Goal: Connect with others: Connect with others

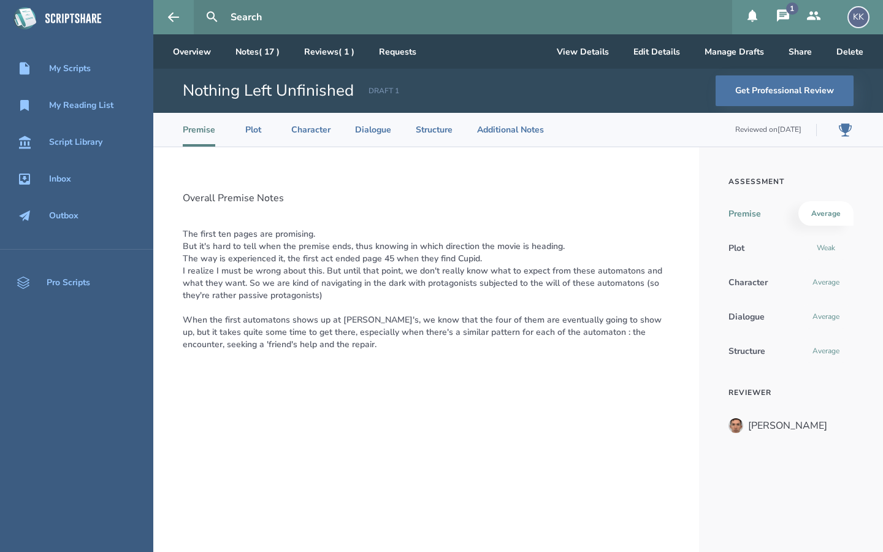
click at [777, 18] on icon at bounding box center [783, 15] width 12 height 12
click at [82, 140] on div "Script Library" at bounding box center [75, 142] width 53 height 10
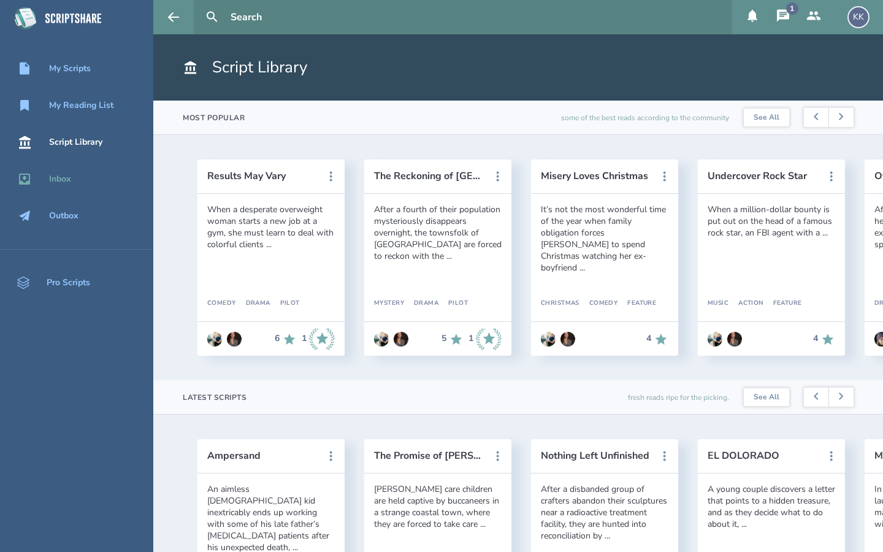
click at [59, 183] on div "Inbox" at bounding box center [60, 179] width 22 height 10
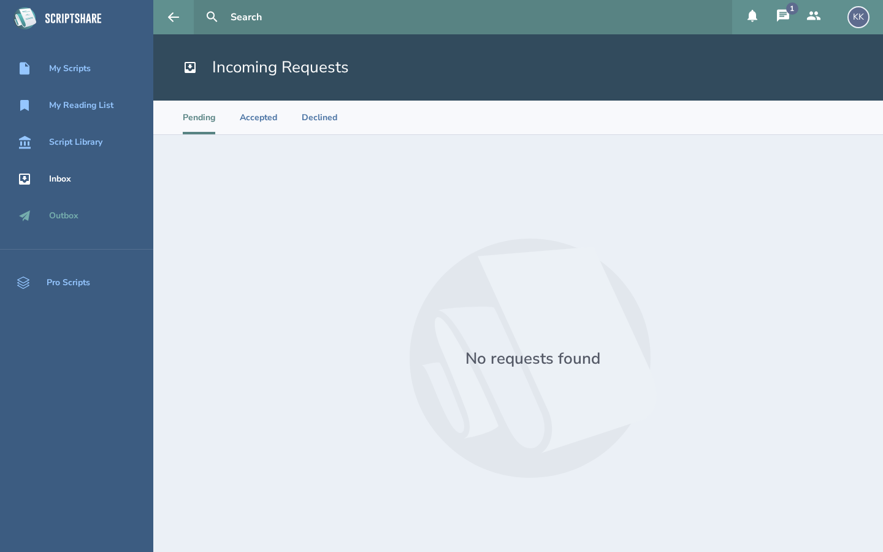
click at [77, 216] on div "Outbox" at bounding box center [63, 216] width 29 height 10
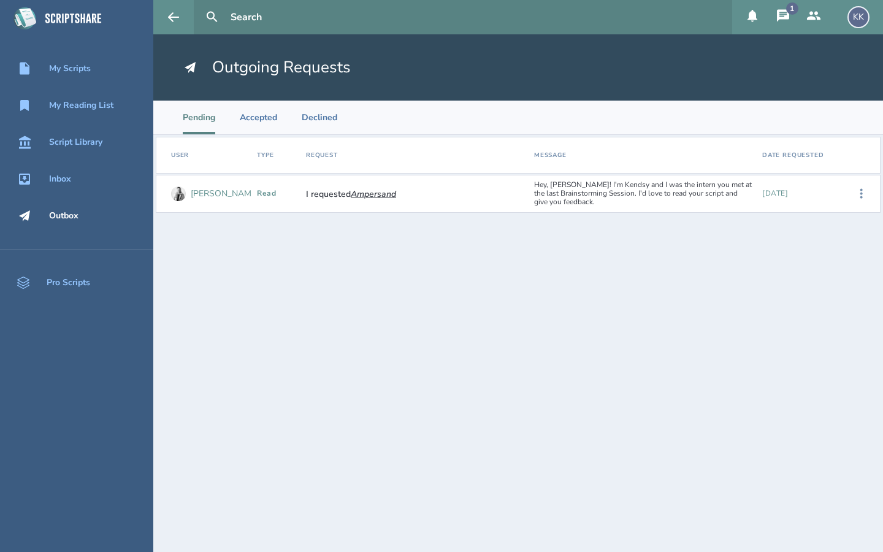
click at [215, 195] on div "[PERSON_NAME]" at bounding box center [225, 194] width 68 height 10
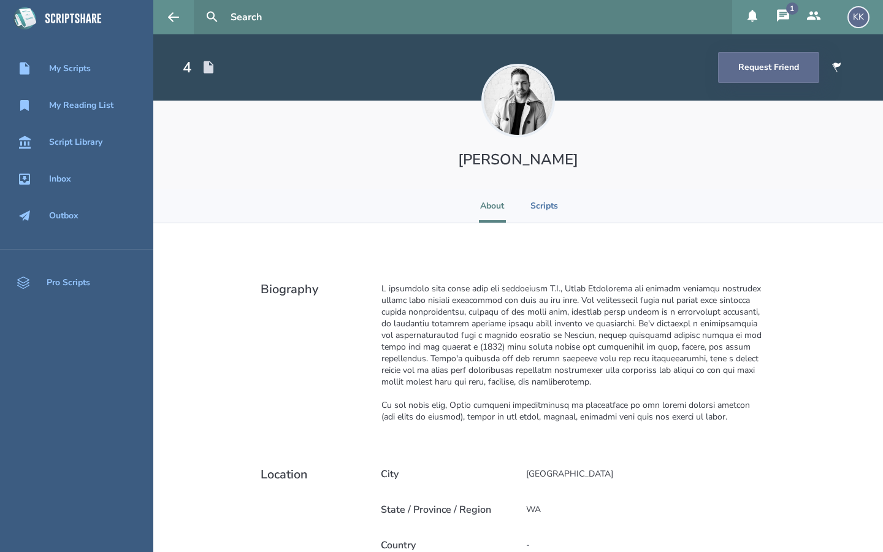
click at [750, 69] on button "Request Friend" at bounding box center [768, 67] width 101 height 31
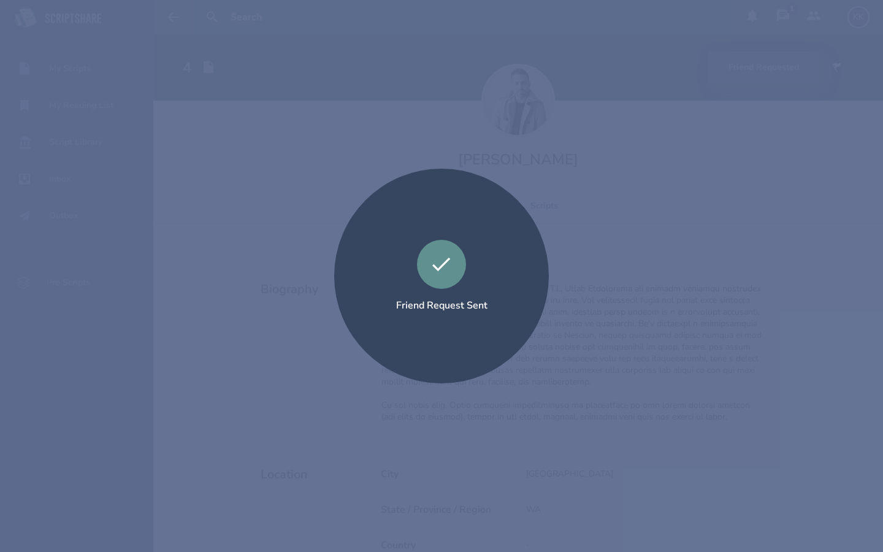
click at [342, 148] on div "Friend Request Sent" at bounding box center [441, 276] width 883 height 552
